Goal: Information Seeking & Learning: Learn about a topic

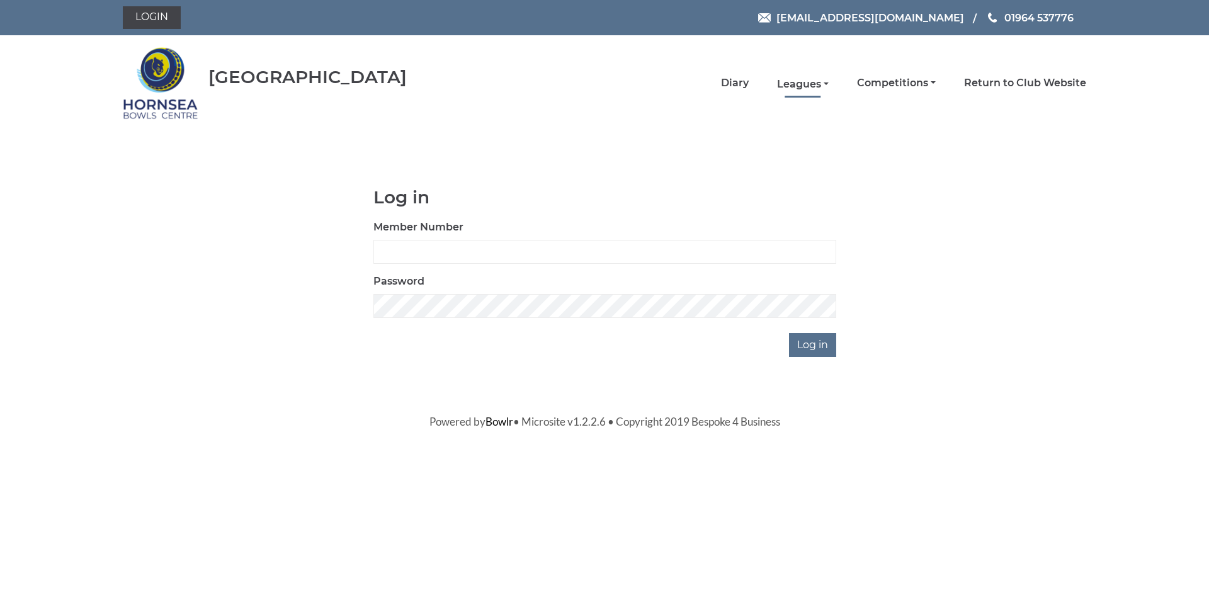
click at [811, 84] on link "Leagues" at bounding box center [803, 84] width 52 height 14
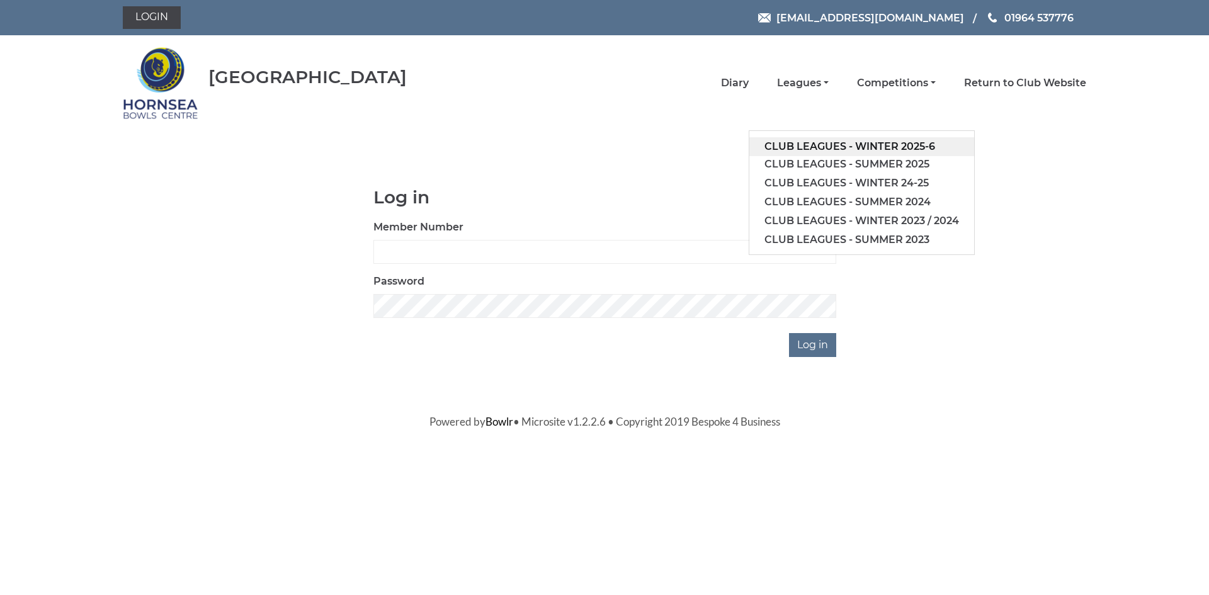
click at [824, 143] on link "Club leagues - Winter 2025-6" at bounding box center [861, 146] width 225 height 19
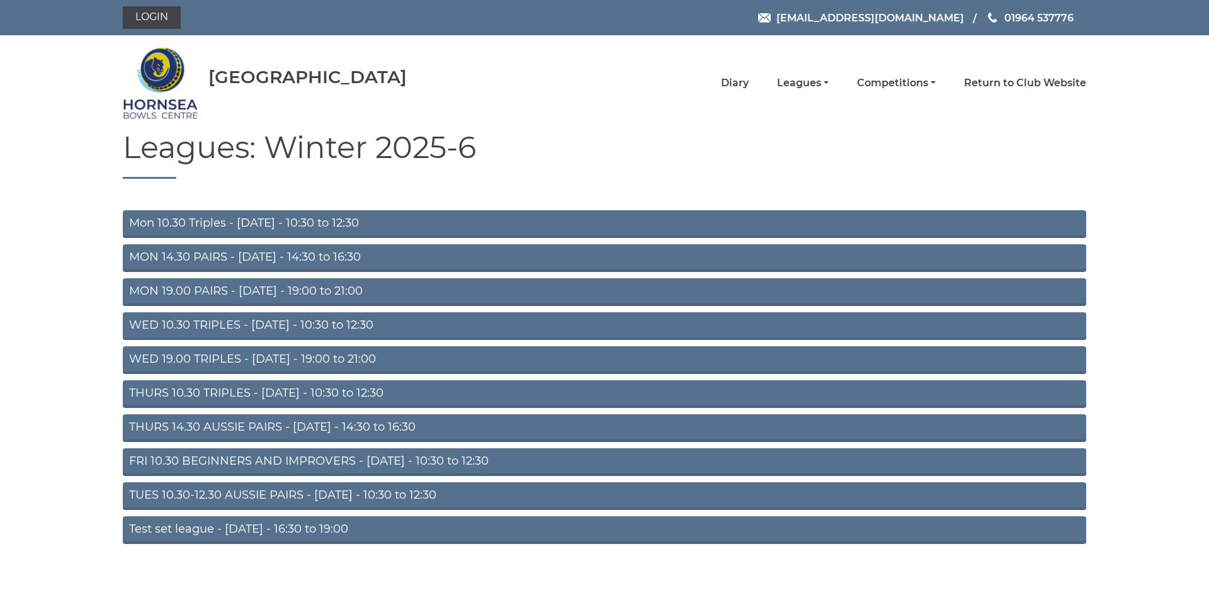
click at [683, 464] on link "FRI 10.30 BEGINNERS AND IMPROVERS - Friday - 10:30 to 12:30" at bounding box center [605, 462] width 964 height 28
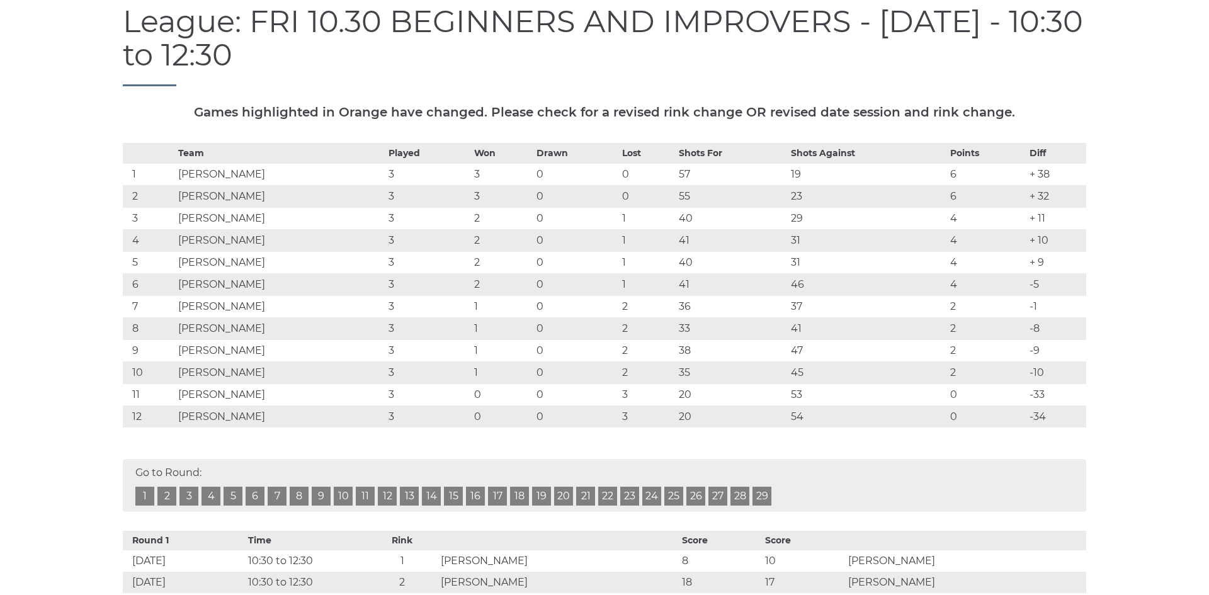
scroll to position [178, 0]
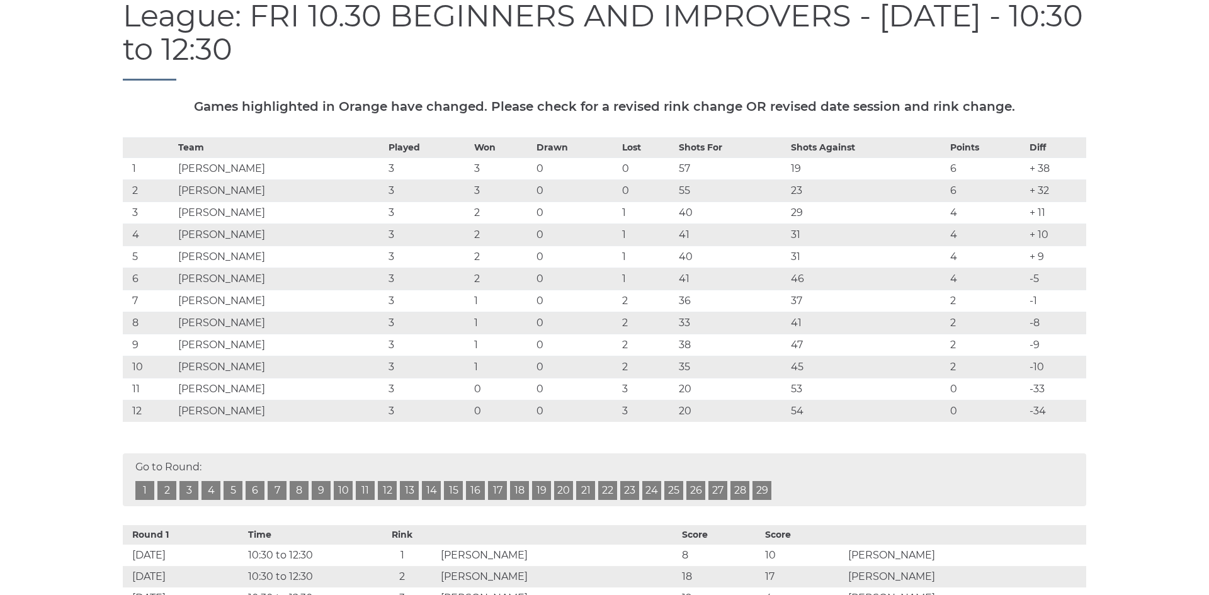
scroll to position [178, 0]
